Goal: Task Accomplishment & Management: Manage account settings

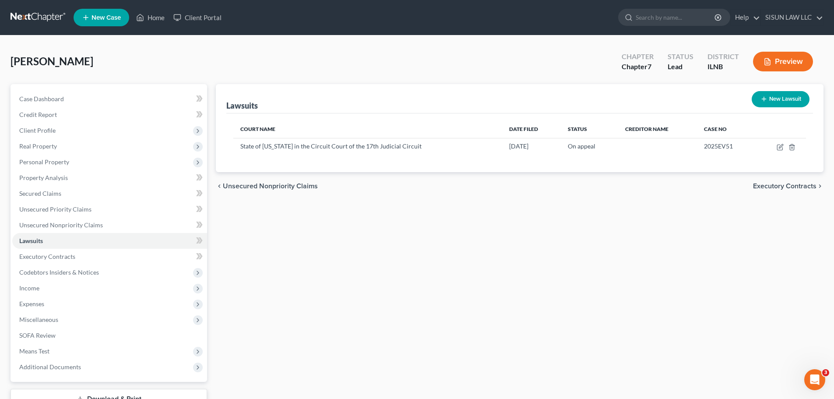
click at [748, 233] on div "Lawsuits New Lawsuit Court Name Date Filed Status Creditor Name Case No State o…" at bounding box center [520, 258] width 617 height 348
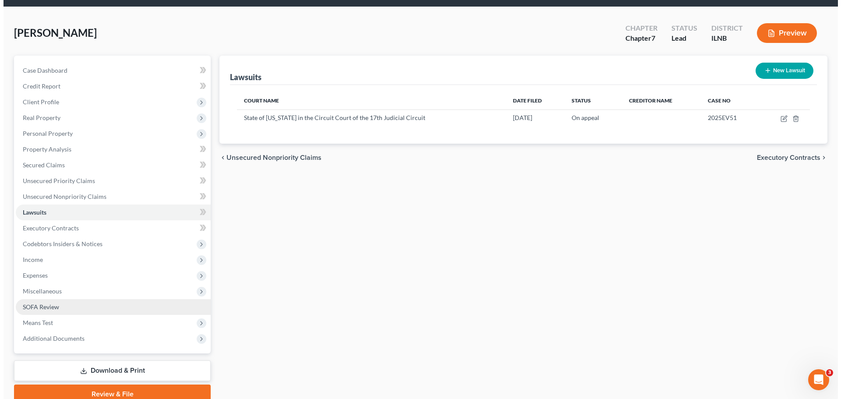
scroll to position [44, 0]
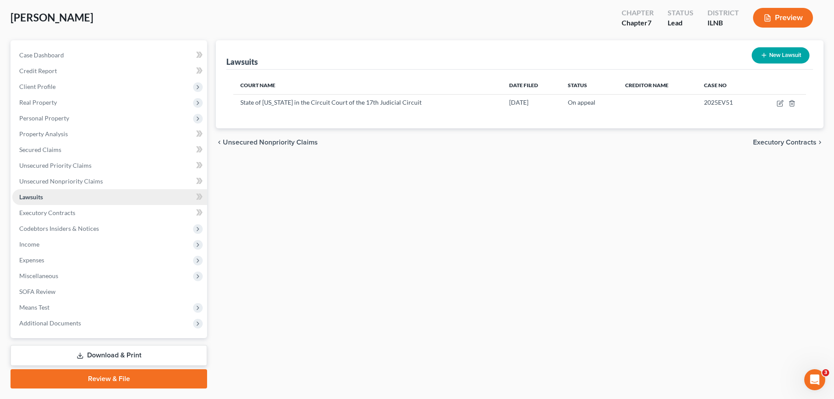
click at [106, 195] on link "Lawsuits" at bounding box center [109, 197] width 195 height 16
click at [773, 101] on td at bounding box center [781, 102] width 50 height 17
click at [779, 104] on icon "button" at bounding box center [780, 103] width 7 height 7
select select "1"
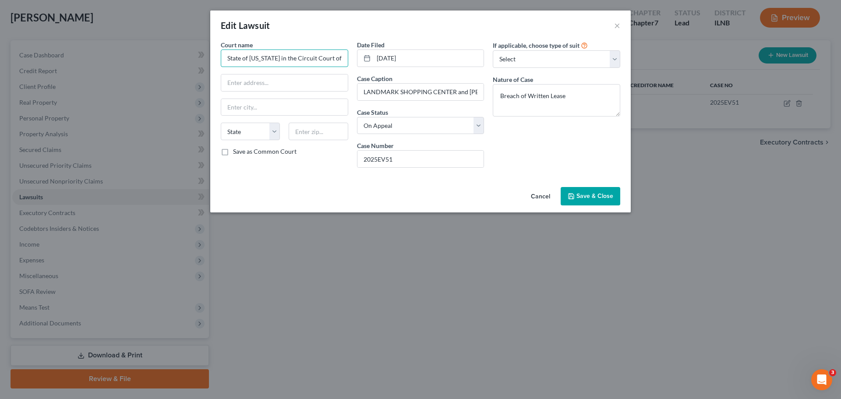
click at [256, 58] on input "State of [US_STATE] in the Circuit Court of the 17th Judicial Circuit" at bounding box center [284, 58] width 127 height 18
drag, startPoint x: 283, startPoint y: 57, endPoint x: 85, endPoint y: 55, distance: 198.4
click at [100, 57] on div "Edit Lawsuit × Court name * State of [US_STATE] in the Circuit Court of the 17t…" at bounding box center [420, 199] width 841 height 399
drag, startPoint x: 251, startPoint y: 59, endPoint x: 396, endPoint y: 67, distance: 144.7
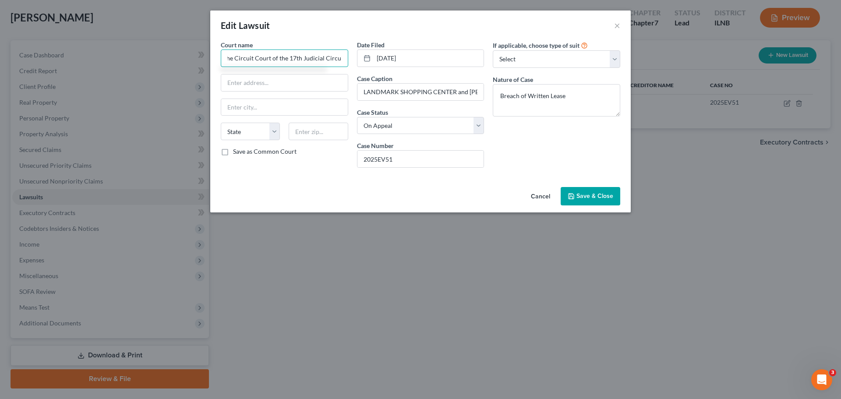
click at [396, 67] on div "Court name * The Circuit Court of the 17th Judicial Circuit State [US_STATE] AK…" at bounding box center [420, 107] width 408 height 134
click at [331, 59] on input "The Circuit Court of the 17th Judicial Circuit" at bounding box center [284, 58] width 127 height 18
click at [342, 57] on input "The Circuit Court of the 17th Judicial Circuit" at bounding box center [284, 58] width 127 height 18
type input "The Circuit Court of the 17th Judicial Circuit"
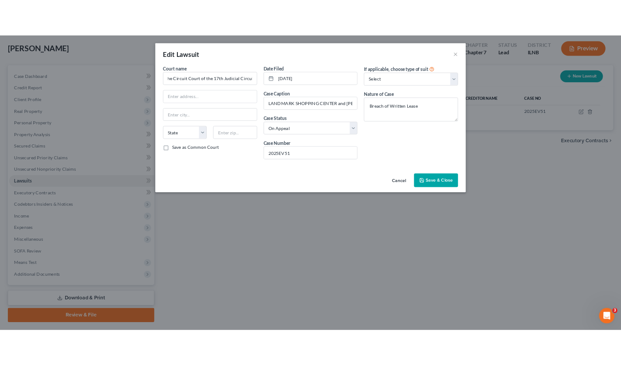
scroll to position [0, 0]
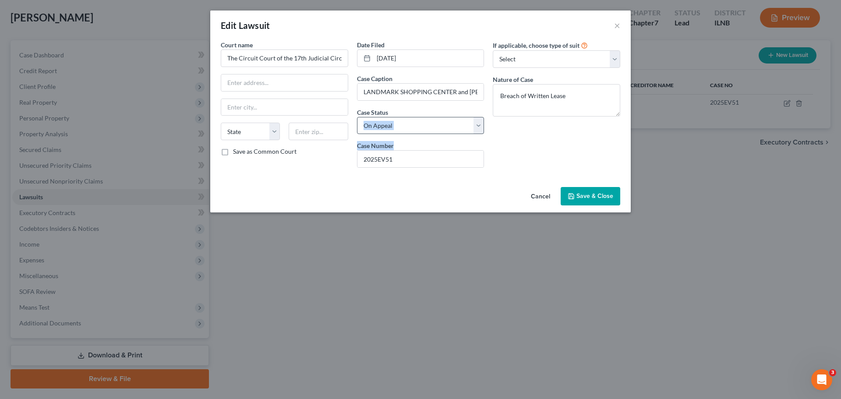
click at [413, 134] on div "Date Filed [DATE] Case Caption LANDMARK SHOPPING CENTER and [PERSON_NAME] v. [P…" at bounding box center [421, 107] width 136 height 134
click at [412, 130] on select "Select Pending On Appeal Concluded" at bounding box center [420, 126] width 127 height 18
select select "0"
click at [357, 117] on select "Select Pending On Appeal Concluded" at bounding box center [420, 126] width 127 height 18
click at [234, 81] on input "text" at bounding box center [284, 82] width 127 height 17
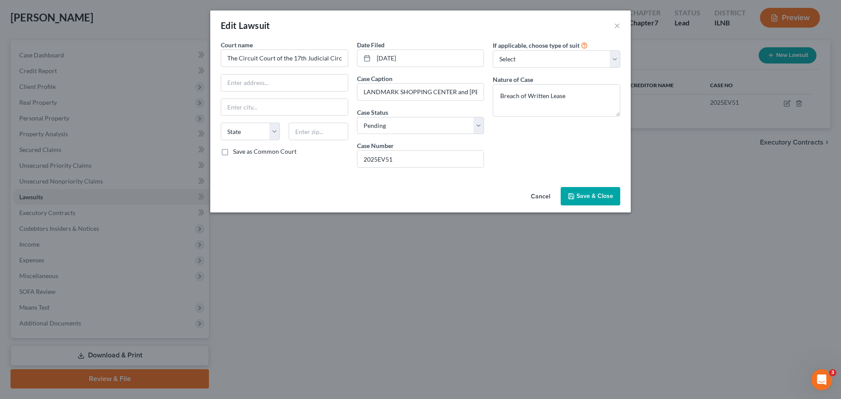
click at [576, 140] on div "If applicable, choose type of suit Select Repossession Garnishment Foreclosure …" at bounding box center [556, 107] width 136 height 134
click at [579, 100] on textarea "Breach of Written Lease" at bounding box center [556, 100] width 127 height 32
click at [603, 194] on span "Save & Close" at bounding box center [594, 195] width 37 height 7
